Goal: Transaction & Acquisition: Purchase product/service

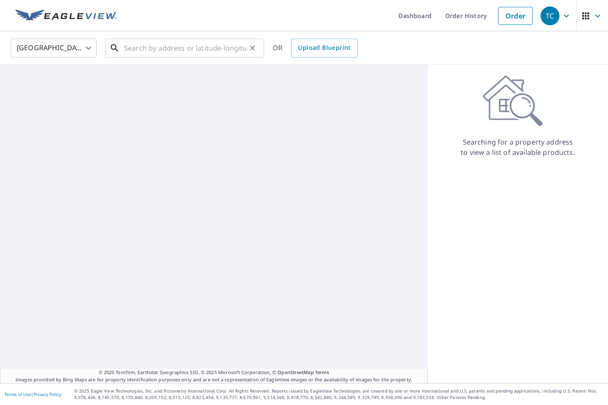
click at [156, 49] on input "text" at bounding box center [185, 48] width 122 height 24
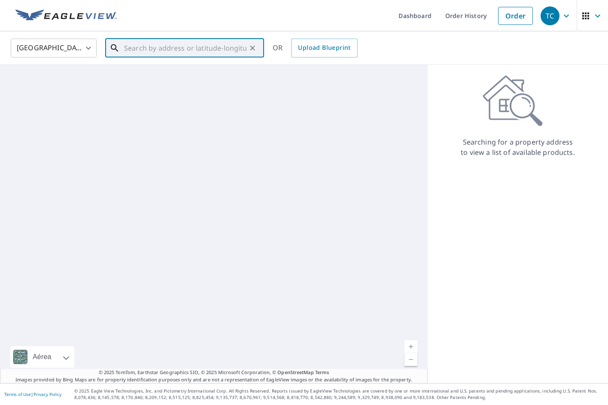
paste input "[STREET_ADDRESS]"
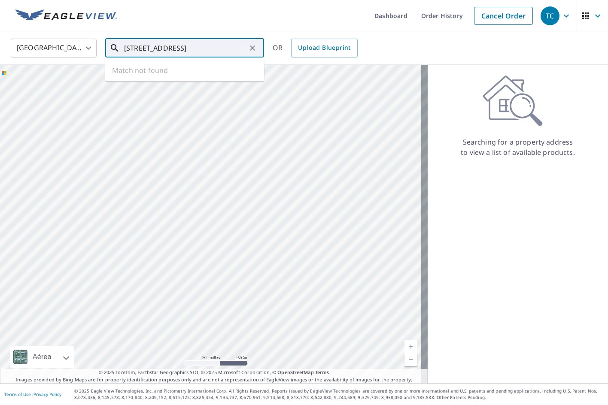
paste input "1"
type input "[STREET_ADDRESS]"
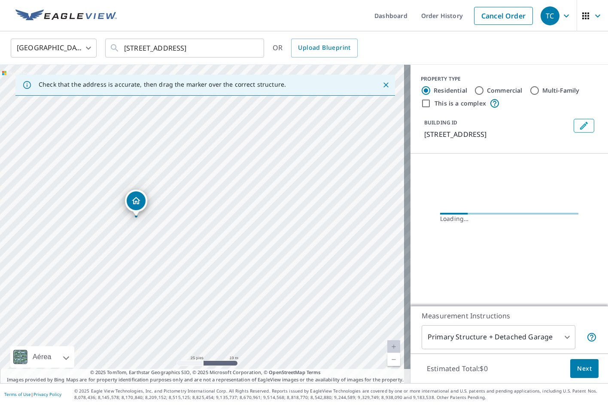
drag, startPoint x: 223, startPoint y: 212, endPoint x: 276, endPoint y: 230, distance: 55.9
click at [276, 230] on div "[STREET_ADDRESS]" at bounding box center [205, 224] width 410 height 318
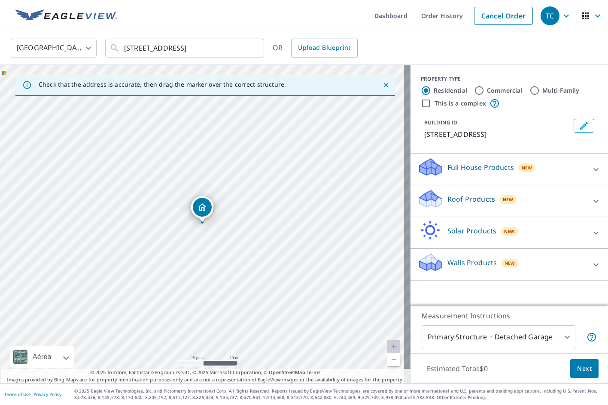
click at [458, 204] on p "Roof Products" at bounding box center [471, 199] width 48 height 10
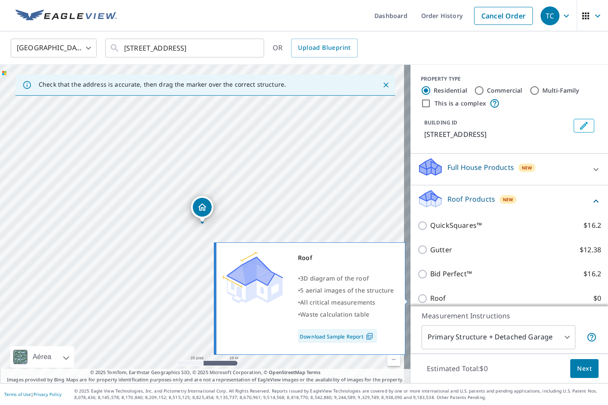
click at [431, 298] on p "Roof" at bounding box center [438, 298] width 16 height 11
click at [430, 298] on input "Roof $0" at bounding box center [423, 299] width 13 height 10
checkbox input "true"
type input "3"
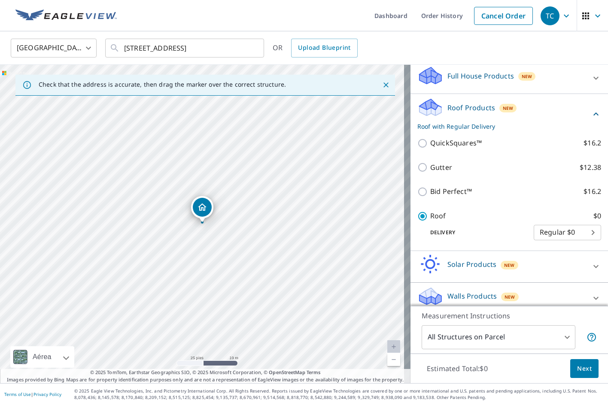
scroll to position [77, 0]
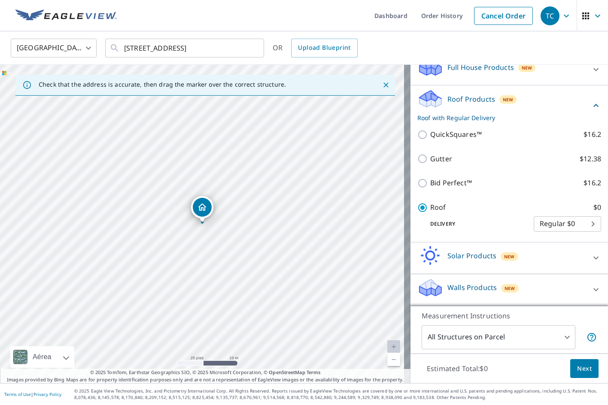
click at [577, 369] on span "Next" at bounding box center [584, 368] width 15 height 11
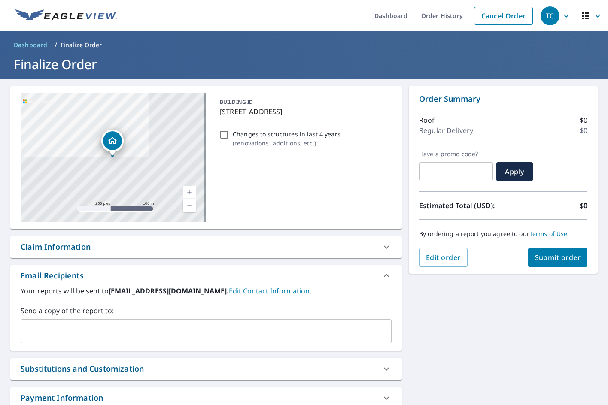
click at [544, 257] on span "Submit order" at bounding box center [558, 257] width 46 height 9
checkbox input "true"
